Goal: Find specific page/section

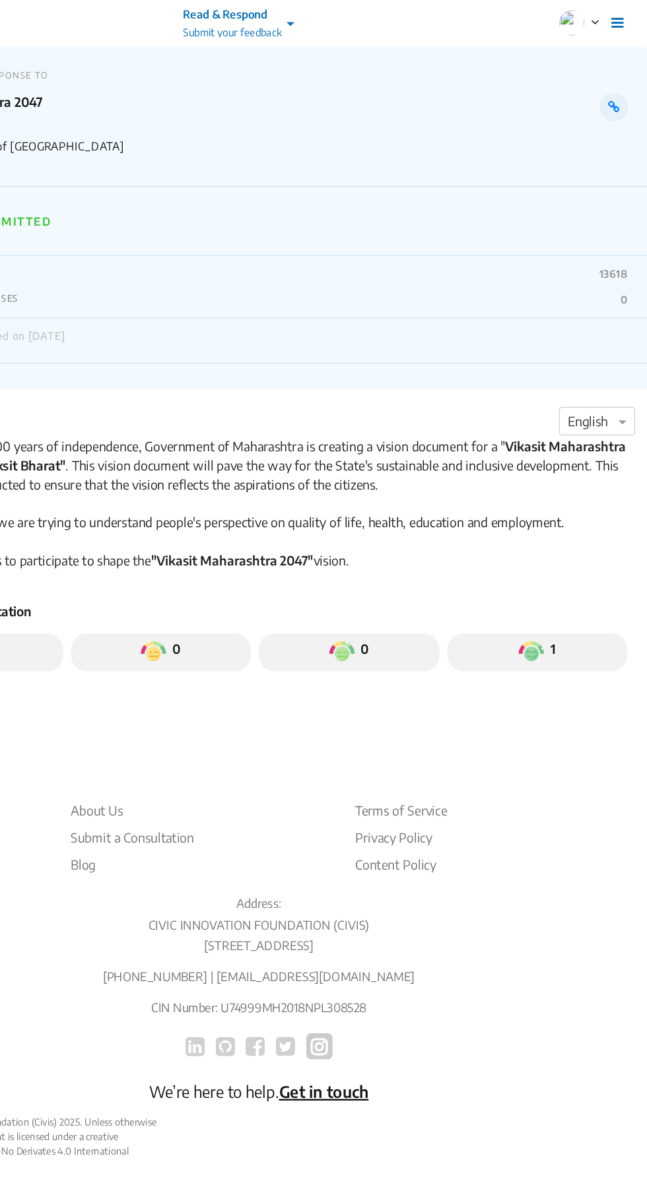
click at [582, 535] on div "1" at bounding box center [555, 544] width 150 height 32
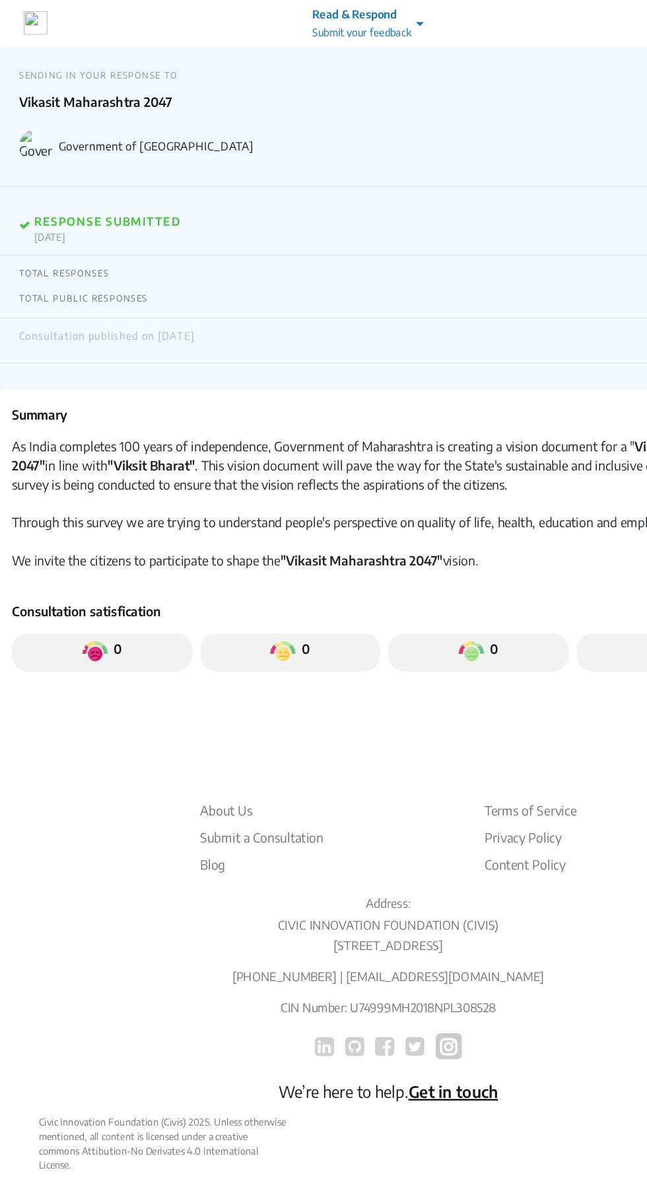
click at [117, 207] on div "RESPONSE SUBMITTED [DATE]" at bounding box center [323, 184] width 647 height 57
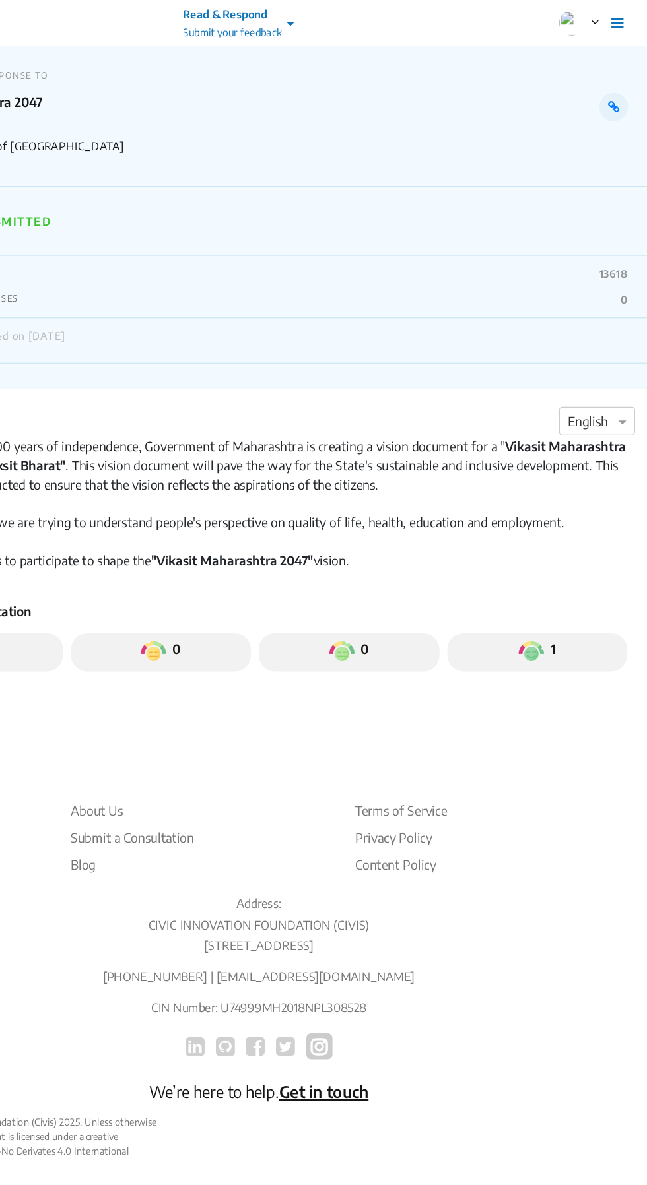
click at [575, 20] on img at bounding box center [584, 19] width 21 height 21
click at [602, 22] on icon at bounding box center [603, 18] width 7 height 11
click at [596, 48] on p "Profile" at bounding box center [580, 50] width 59 height 20
